Goal: Transaction & Acquisition: Purchase product/service

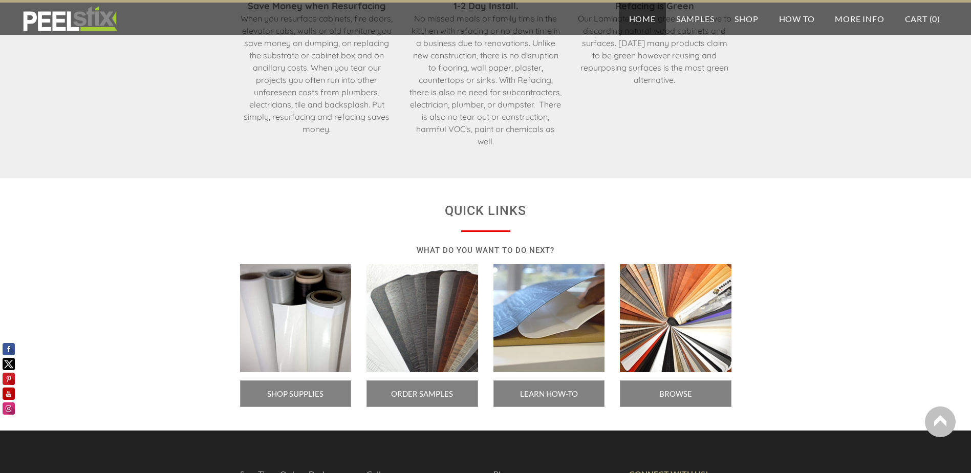
scroll to position [1638, 0]
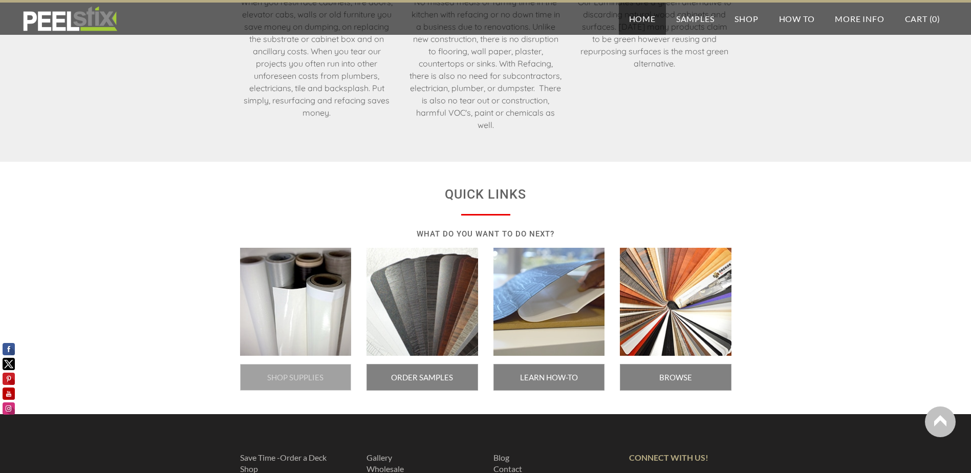
click at [305, 377] on span "SHOP SUPPLIES" at bounding box center [296, 377] width 112 height 27
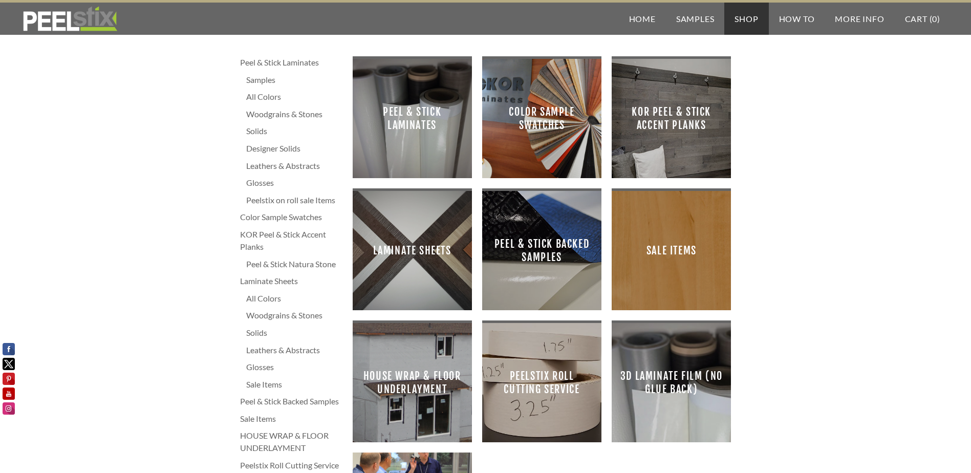
click at [272, 96] on div "All Colors" at bounding box center [294, 97] width 96 height 12
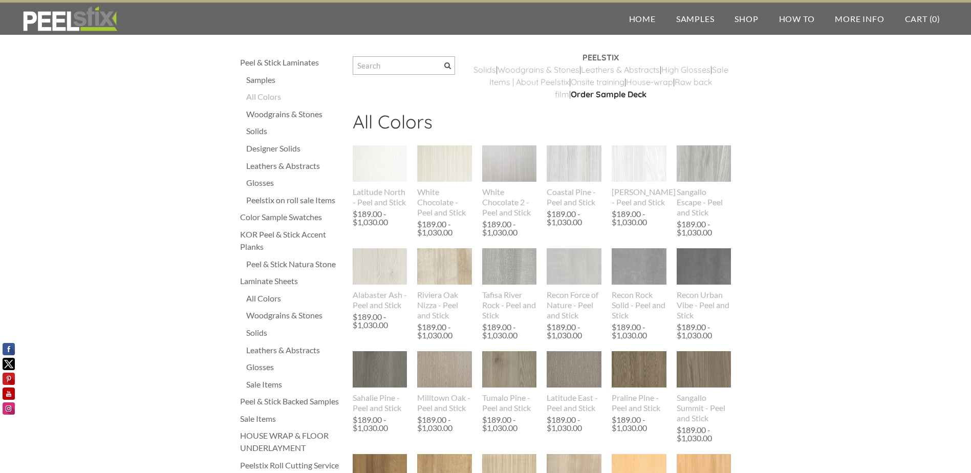
click at [263, 133] on div "Solids" at bounding box center [294, 131] width 96 height 12
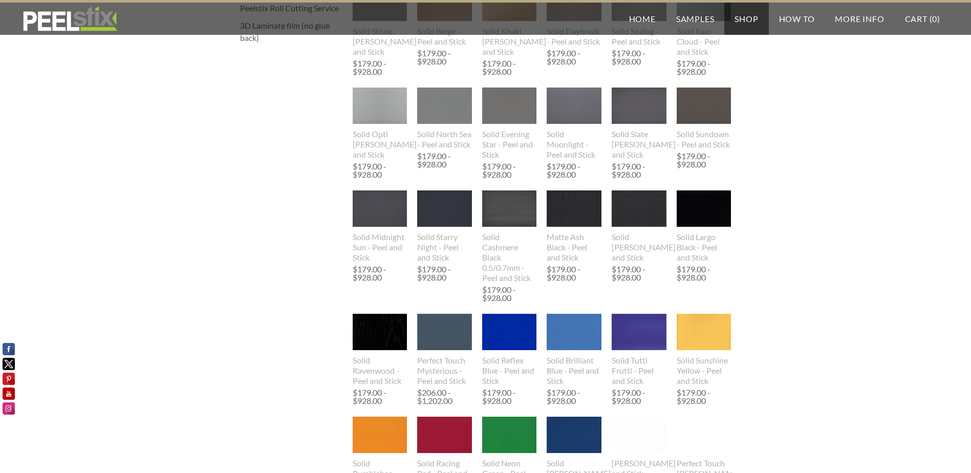
scroll to position [461, 0]
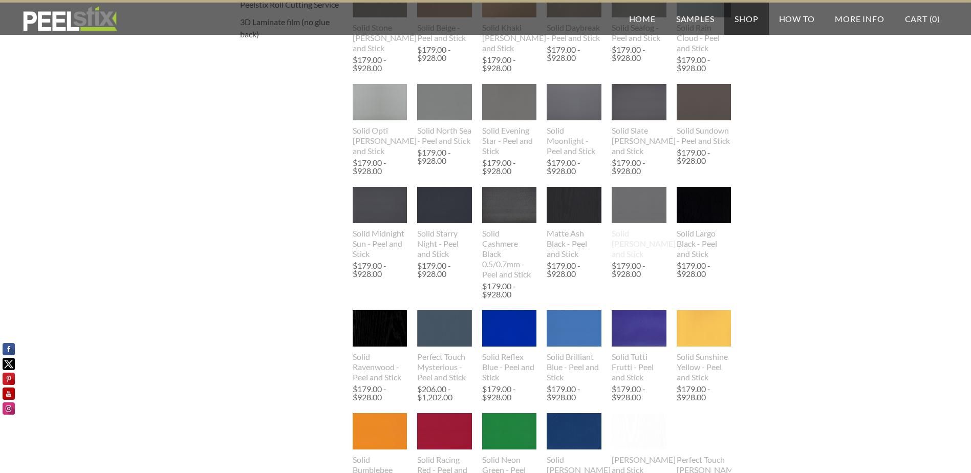
click at [639, 207] on img at bounding box center [639, 205] width 55 height 36
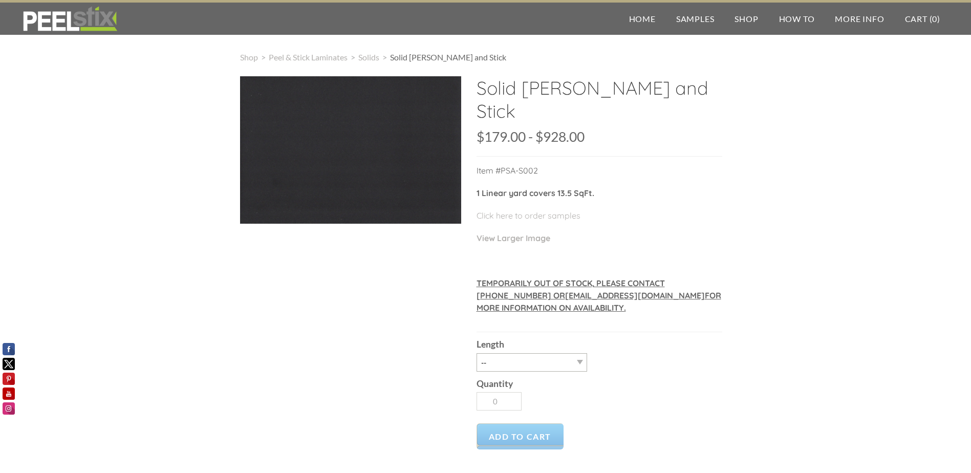
scroll to position [51, 0]
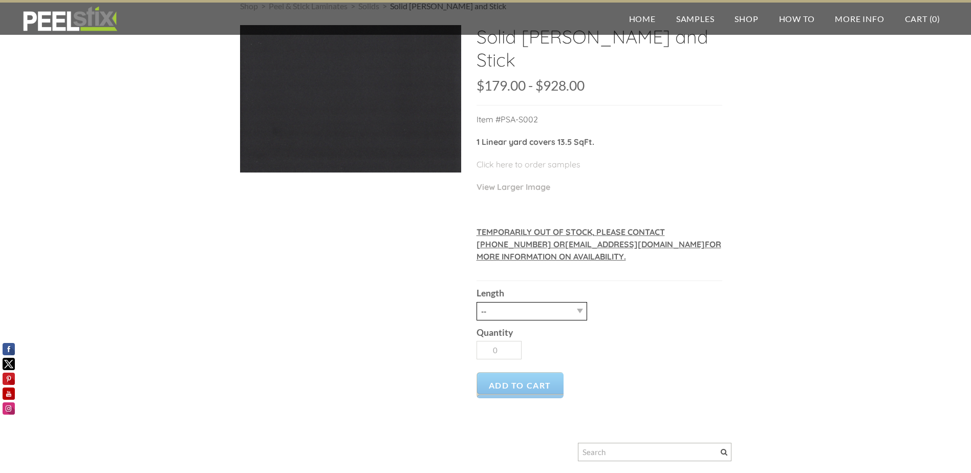
click at [573, 313] on select "-- 3LY 10LY 15LY 30LY" at bounding box center [531, 311] width 111 height 18
select select "3LY"
click at [476, 302] on select "-- 3LY 10LY 15LY 30LY" at bounding box center [531, 311] width 111 height 18
type input "1"
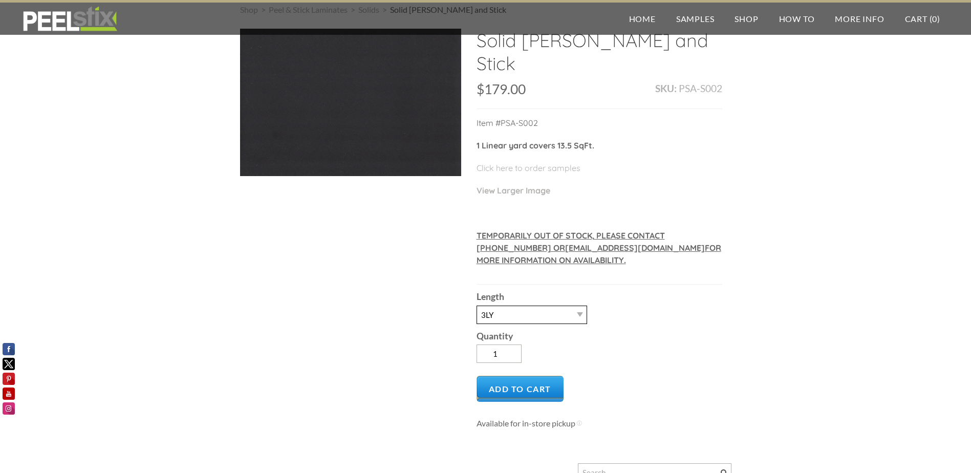
scroll to position [102, 0]
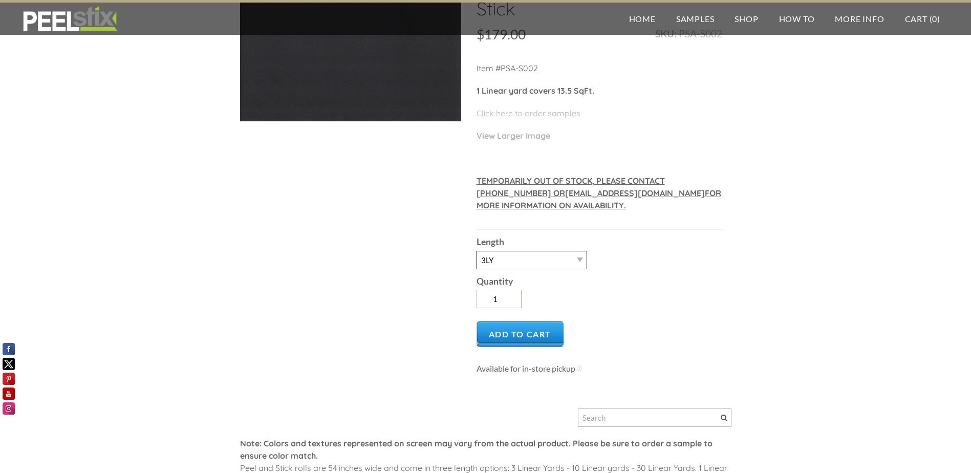
click at [572, 256] on select "-- 3LY 10LY 15LY 30LY" at bounding box center [531, 260] width 111 height 18
click at [577, 260] on select "-- 3LY 10LY 15LY 30LY" at bounding box center [531, 260] width 111 height 18
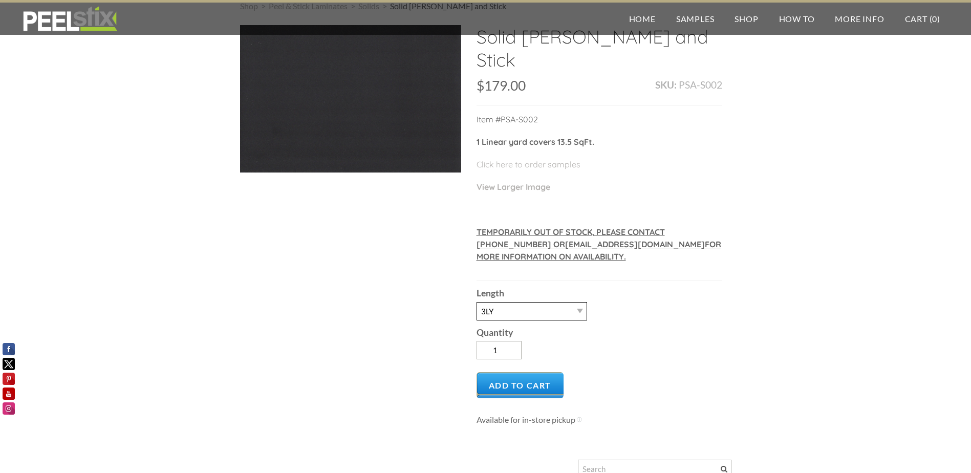
scroll to position [0, 0]
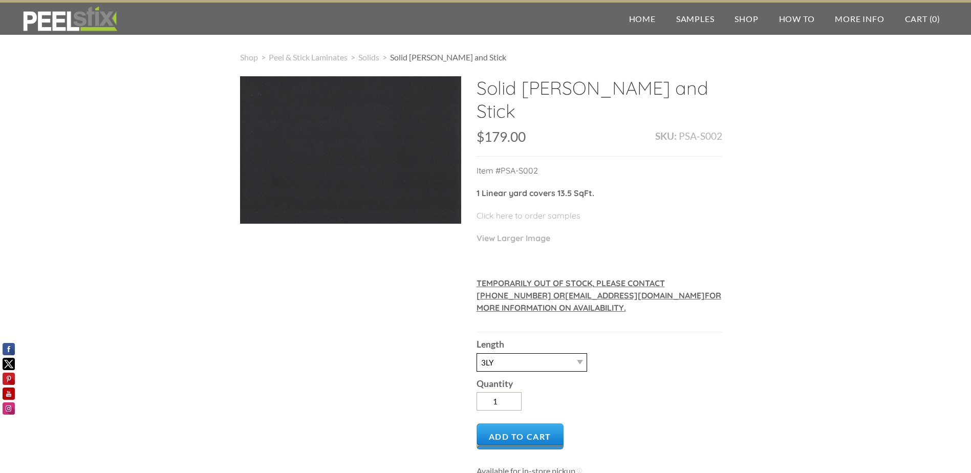
click at [555, 363] on select "-- 3LY 10LY 15LY 30LY" at bounding box center [531, 362] width 111 height 18
select select "10LY"
click at [476, 353] on select "-- 3LY 10LY 15LY 30LY" at bounding box center [531, 362] width 111 height 18
click at [588, 398] on div "Quantity 1" at bounding box center [599, 394] width 246 height 44
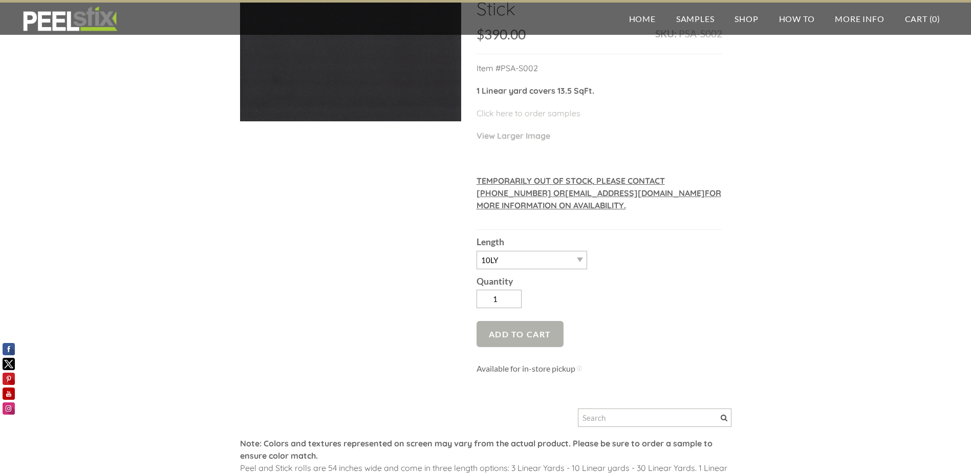
click at [544, 330] on span "Add to Cart" at bounding box center [520, 334] width 88 height 26
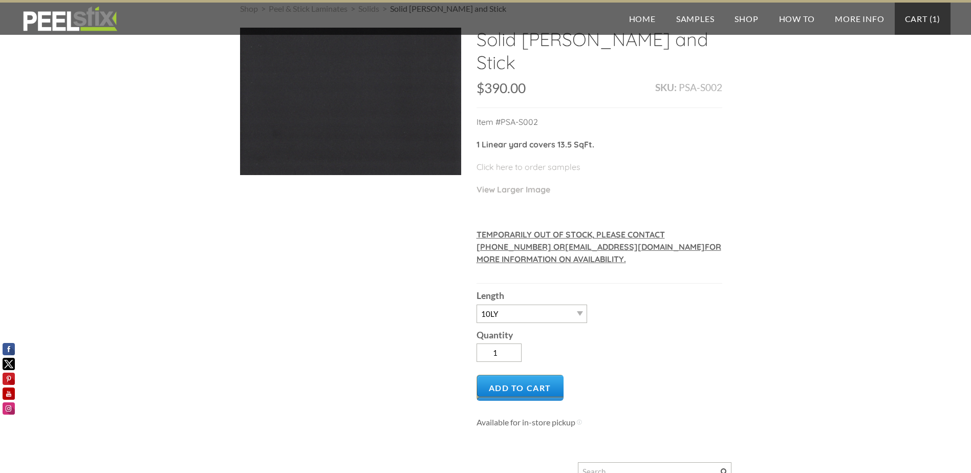
scroll to position [0, 0]
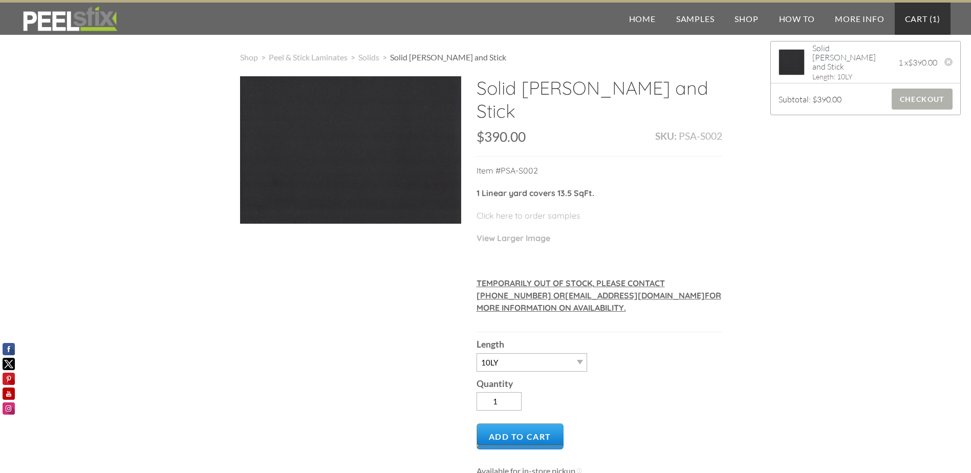
click at [909, 105] on span "Checkout" at bounding box center [922, 99] width 61 height 21
click at [908, 102] on span "Checkout" at bounding box center [922, 99] width 61 height 21
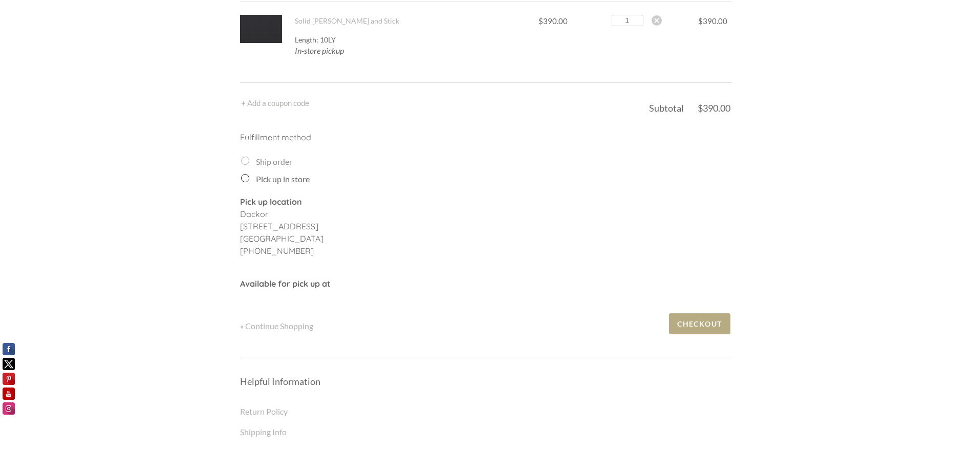
scroll to position [51, 0]
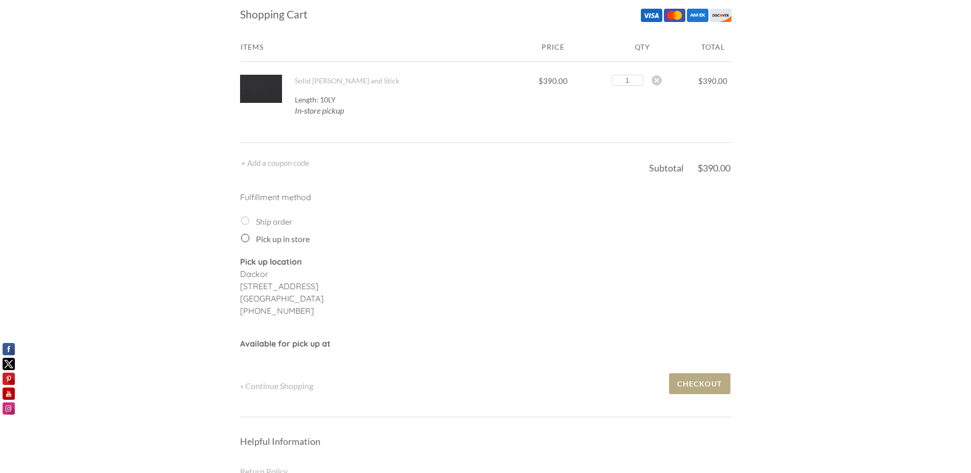
click at [248, 232] on form "Ship order Pick up in store" at bounding box center [486, 230] width 490 height 30
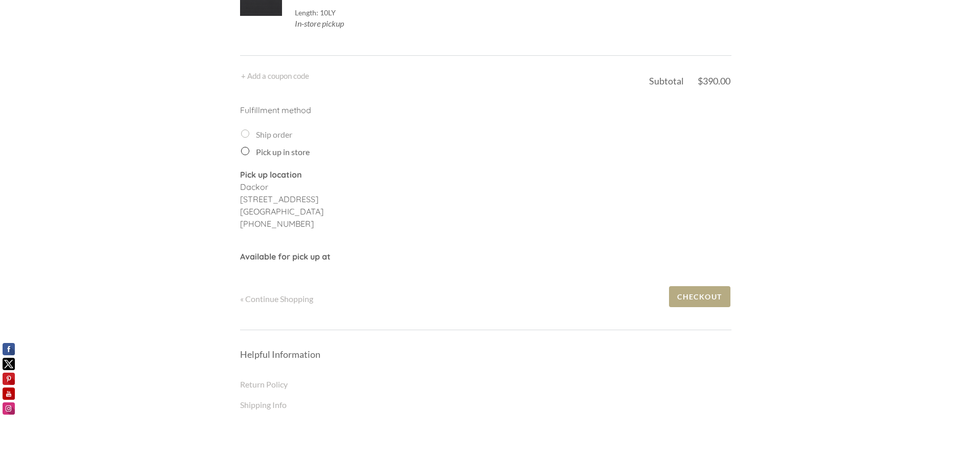
scroll to position [154, 0]
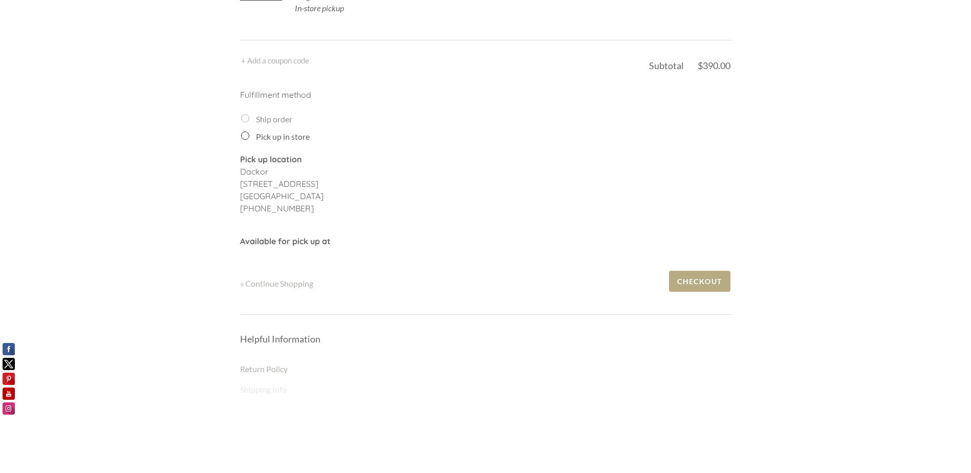
click at [279, 394] on link "Shipping Info" at bounding box center [263, 389] width 47 height 10
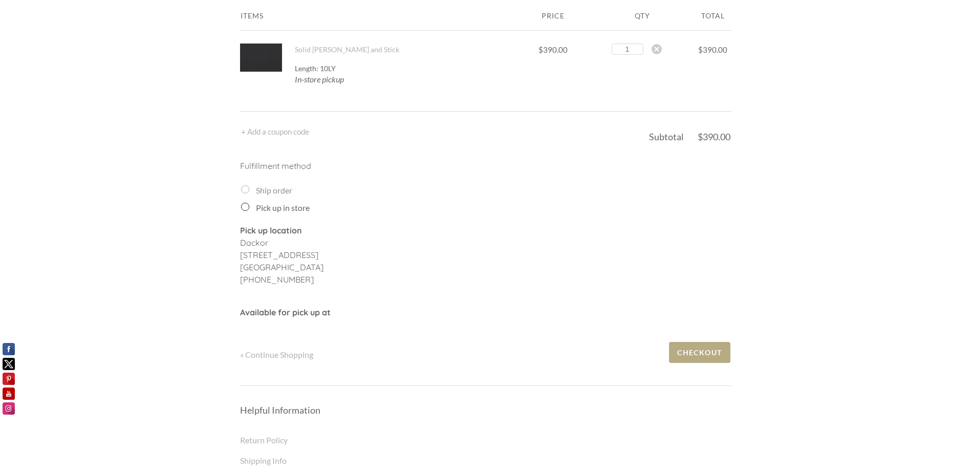
scroll to position [0, 0]
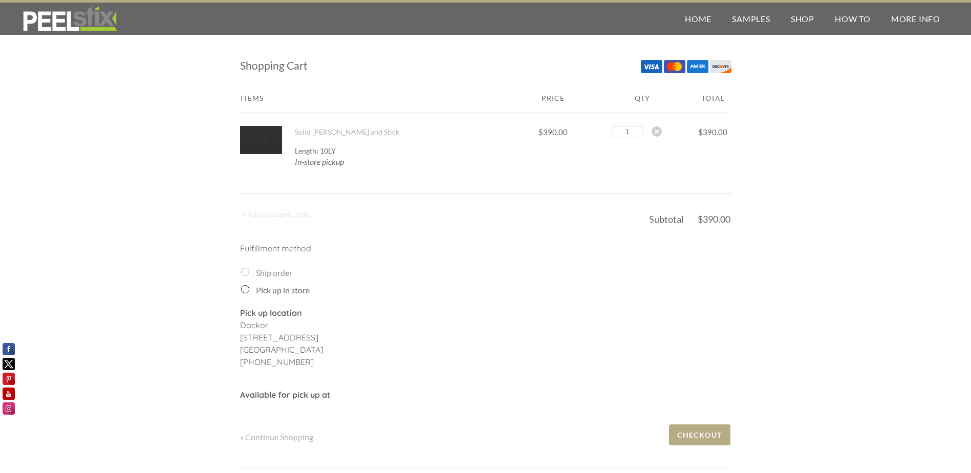
click at [291, 211] on link "+ Add a coupon code" at bounding box center [275, 213] width 68 height 9
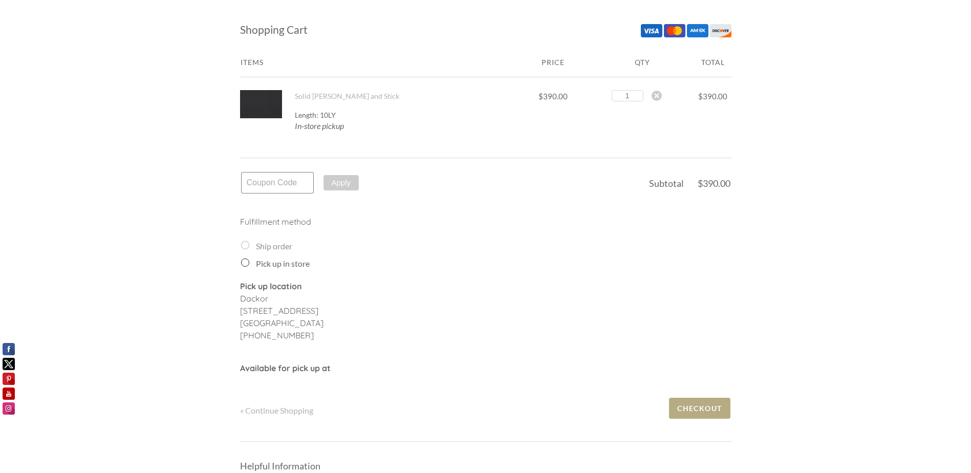
scroll to position [102, 0]
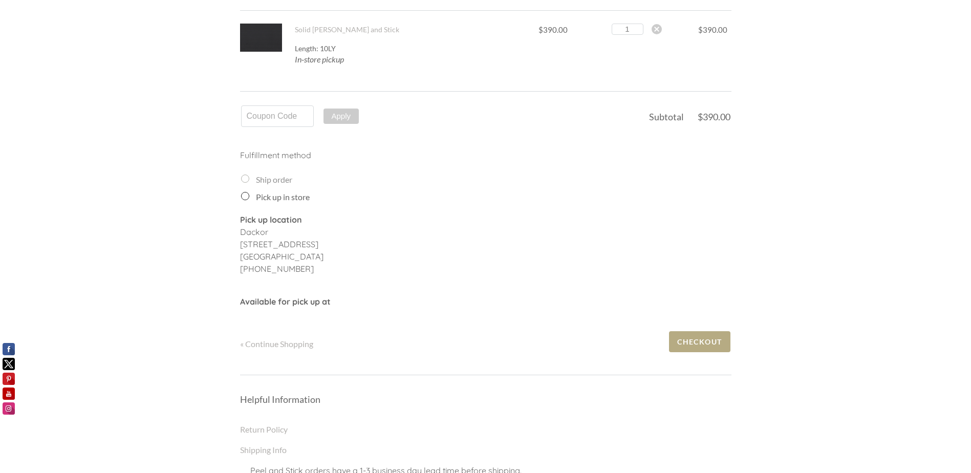
click at [290, 283] on p "Pick up location Dackor 310 East Crown Point Road Winter Garden , FL 34787 (407…" at bounding box center [485, 249] width 491 height 72
click at [287, 346] on span "« Continue Shopping" at bounding box center [276, 344] width 73 height 10
click at [279, 40] on div at bounding box center [261, 38] width 42 height 28
click at [331, 34] on h3 "Solid [PERSON_NAME] and Stick" at bounding box center [406, 30] width 222 height 12
drag, startPoint x: 419, startPoint y: 29, endPoint x: 293, endPoint y: 26, distance: 125.9
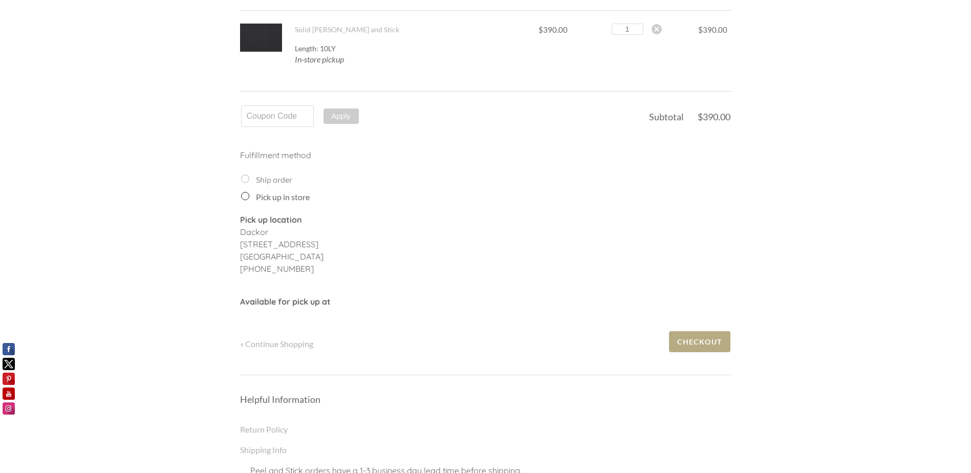
click at [293, 26] on td "Solid Crystal Black - Peel and Stick 1 2 3 4 5 6 7 8 9 10+ 1 Length: 10LY Edit …" at bounding box center [399, 45] width 234 height 68
drag, startPoint x: 293, startPoint y: 26, endPoint x: 316, endPoint y: 37, distance: 25.6
click at [276, 84] on div "Items Price Qty Total Solid Crystal Black - Peel and Stick 1 2 3 4 5 6 7 8 9 10…" at bounding box center [485, 172] width 491 height 367
click at [322, 27] on link "Solid [PERSON_NAME] and Stick" at bounding box center [347, 29] width 104 height 9
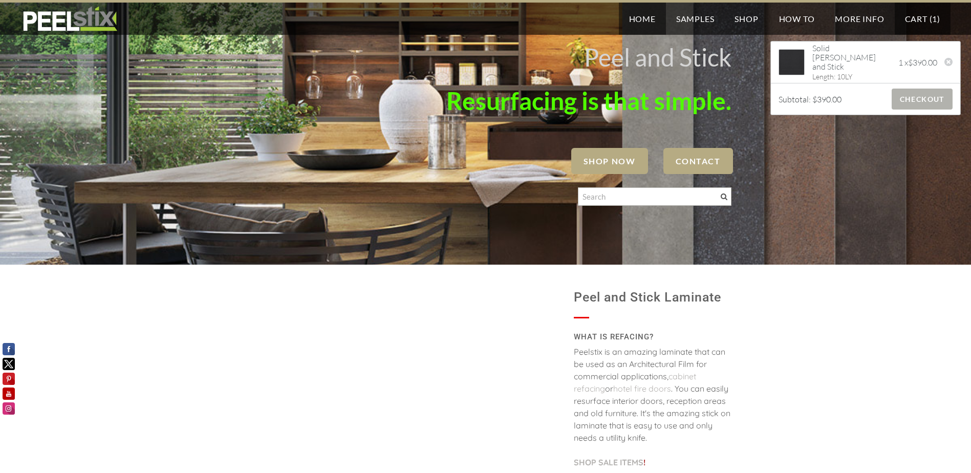
click at [911, 102] on span "Checkout" at bounding box center [922, 99] width 61 height 21
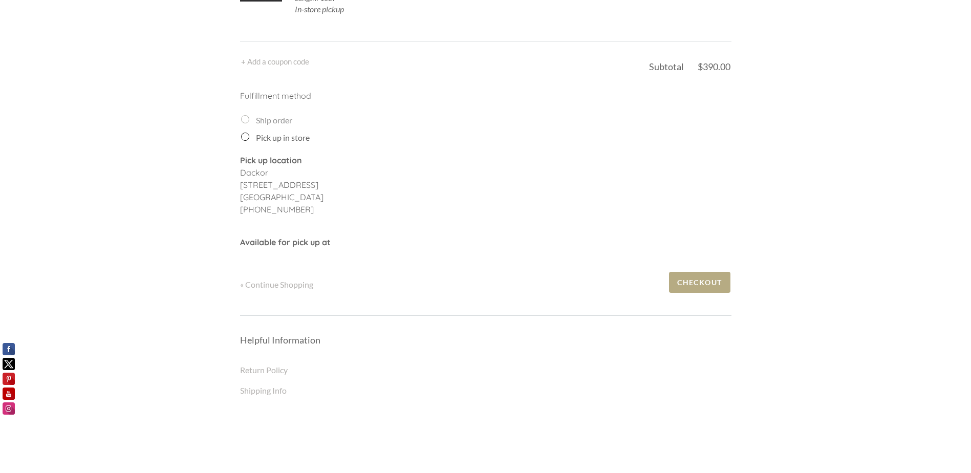
scroll to position [154, 0]
click at [254, 128] on form "Ship order Pick up in store" at bounding box center [486, 128] width 490 height 30
click at [321, 245] on span "Available for pick up at" at bounding box center [285, 241] width 91 height 10
drag, startPoint x: 291, startPoint y: 284, endPoint x: 297, endPoint y: 287, distance: 6.4
click at [293, 285] on span "« Continue Shopping" at bounding box center [276, 283] width 73 height 10
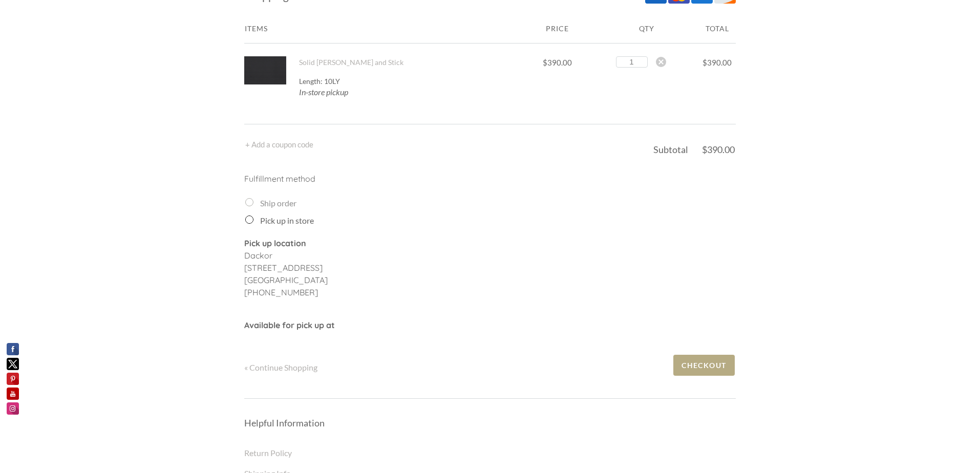
scroll to position [0, 0]
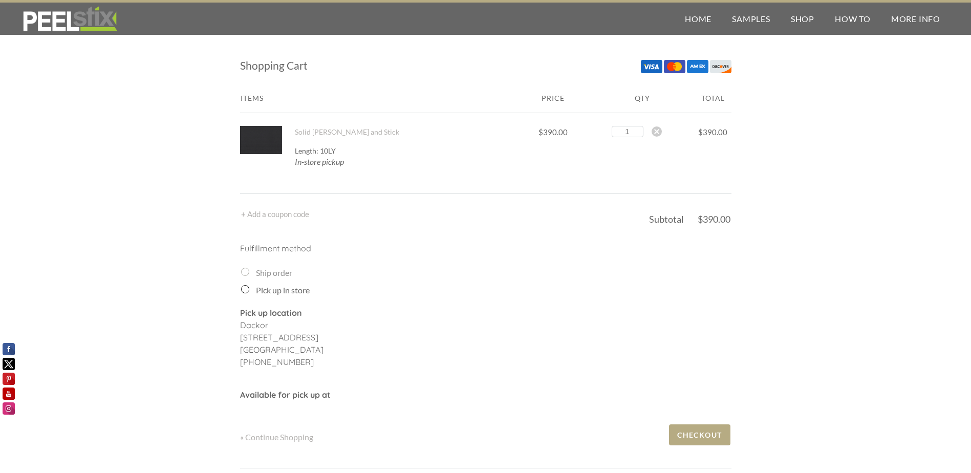
click at [276, 154] on div at bounding box center [261, 140] width 42 height 28
click at [698, 443] on span "Checkout" at bounding box center [699, 434] width 61 height 21
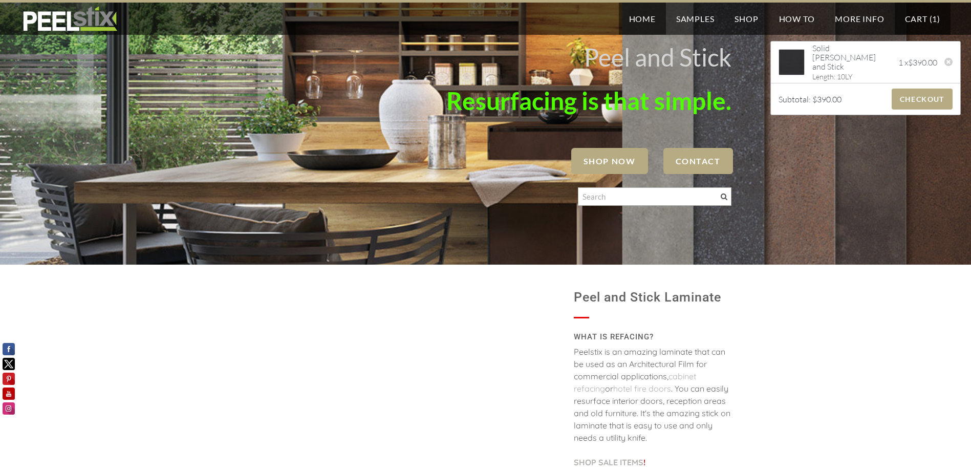
click at [922, 14] on link "Cart ( 1 )" at bounding box center [923, 19] width 56 height 32
click at [917, 22] on link "Cart ( 1 )" at bounding box center [923, 19] width 56 height 32
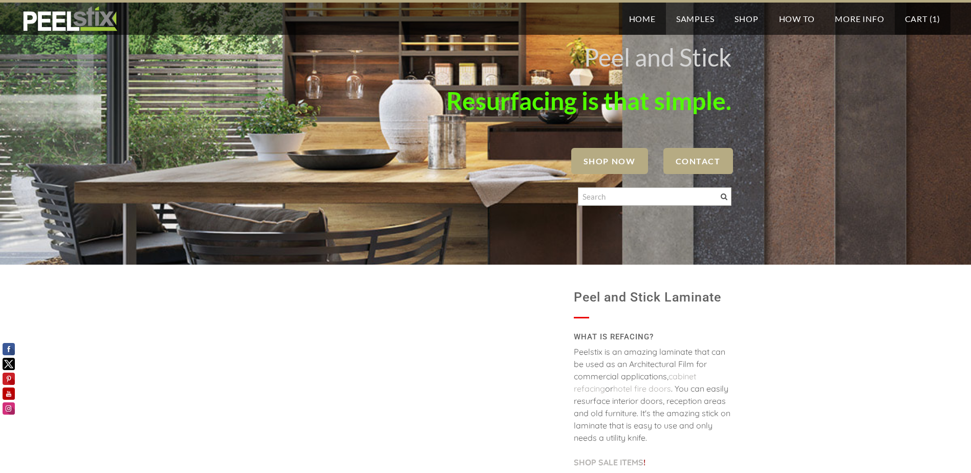
click at [931, 22] on link "Cart ( 1 )" at bounding box center [923, 19] width 56 height 32
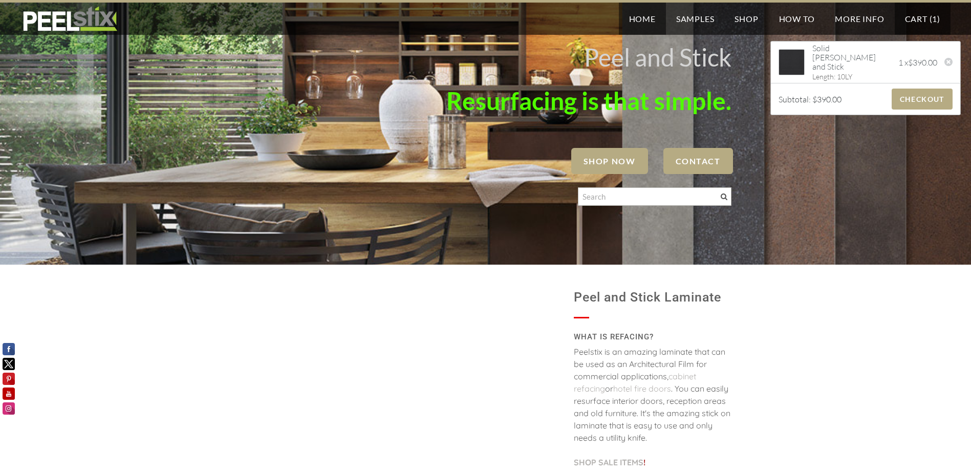
click at [851, 64] on span "Solid [PERSON_NAME] and Stick" at bounding box center [849, 58] width 75 height 28
click at [944, 61] on div at bounding box center [948, 63] width 9 height 11
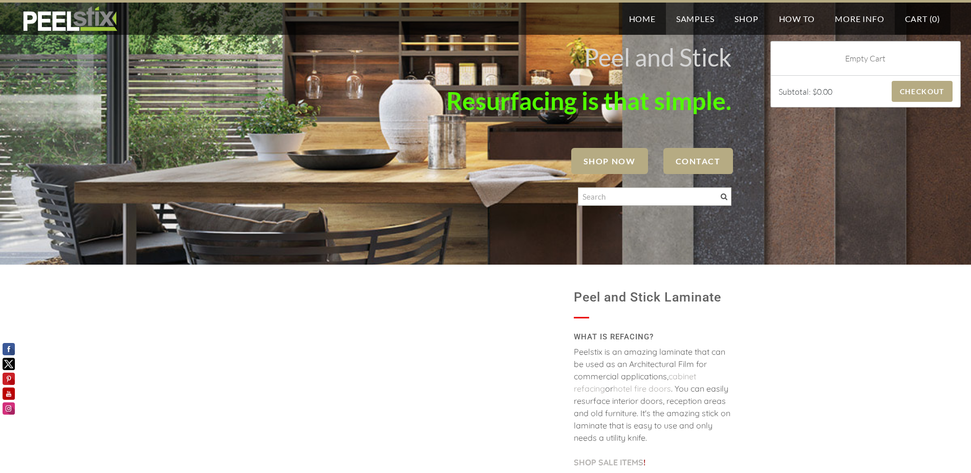
click at [947, 42] on li "Empty Cart" at bounding box center [865, 58] width 189 height 34
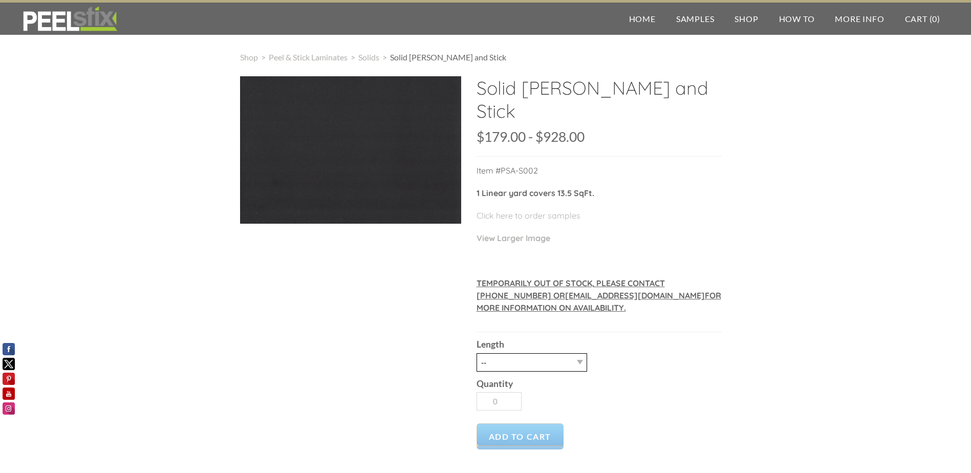
click at [578, 368] on select "-- 3LY 10LY 15LY 30LY" at bounding box center [531, 362] width 111 height 18
select select "10LY"
click at [476, 353] on select "-- 3LY 10LY 15LY 30LY" at bounding box center [531, 362] width 111 height 18
type input "1"
click at [639, 378] on div "Quantity 1" at bounding box center [599, 394] width 246 height 44
